Goal: Entertainment & Leisure: Consume media (video, audio)

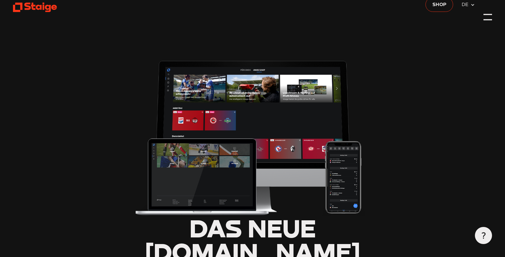
scroll to position [66, 0]
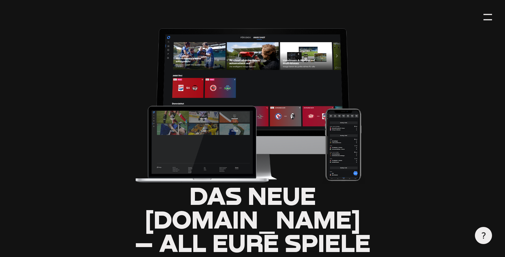
type input "0.8"
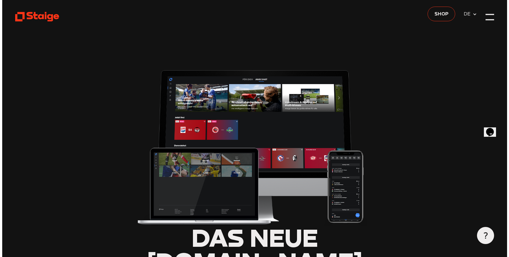
scroll to position [0, 0]
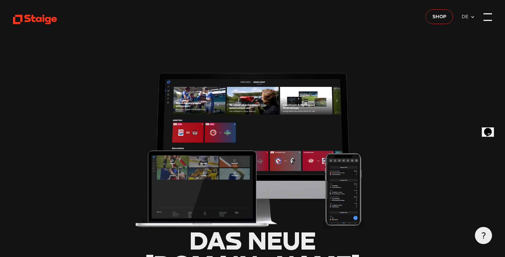
click at [487, 19] on div at bounding box center [487, 17] width 9 height 9
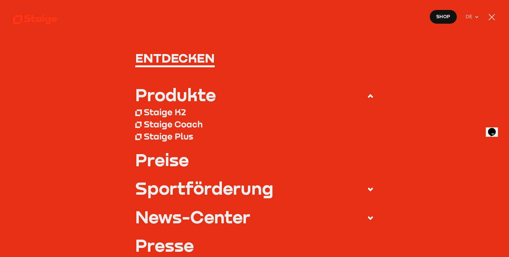
click at [478, 19] on icon at bounding box center [476, 17] width 4 height 4
click at [477, 16] on icon at bounding box center [476, 17] width 4 height 4
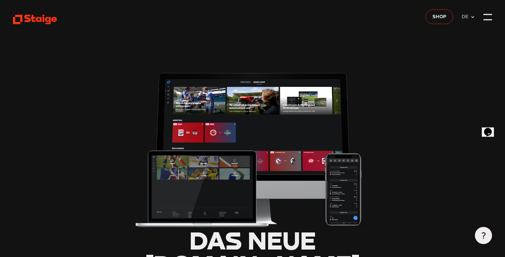
type input "0.8"
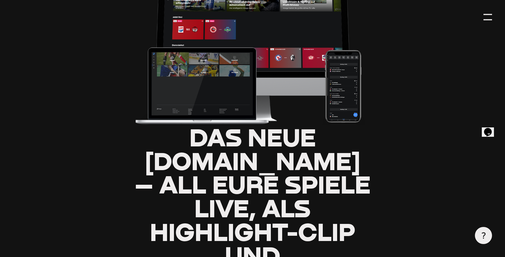
scroll to position [110, 0]
